Goal: Find specific page/section

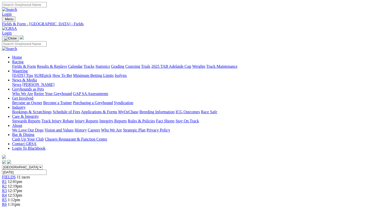
click at [7, 193] on span "R4" at bounding box center [4, 195] width 5 height 4
click at [16, 175] on span "FIELDS" at bounding box center [9, 177] width 14 height 4
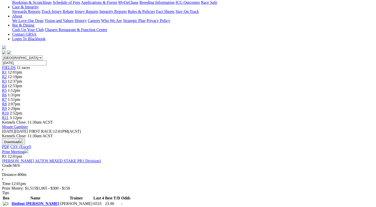
scroll to position [110, 0]
